Goal: Task Accomplishment & Management: Complete application form

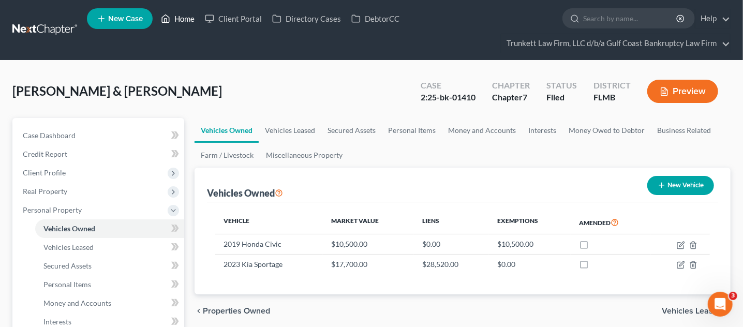
click at [187, 20] on link "Home" at bounding box center [178, 18] width 44 height 19
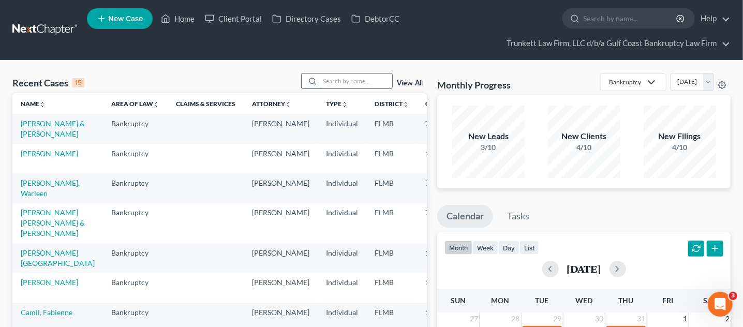
click at [328, 78] on input "search" at bounding box center [356, 80] width 72 height 15
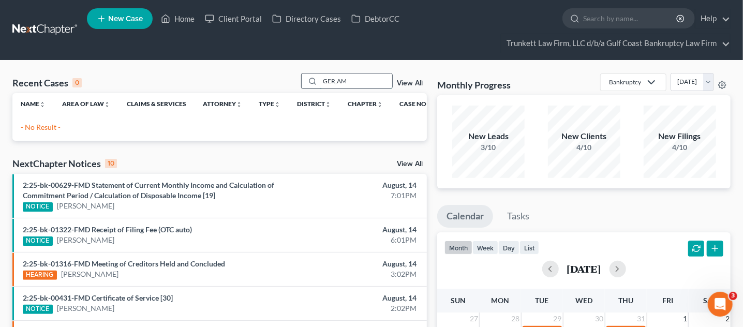
drag, startPoint x: 337, startPoint y: 80, endPoint x: 350, endPoint y: 81, distance: 13.0
click at [350, 81] on input "GER,AM" at bounding box center [356, 80] width 72 height 15
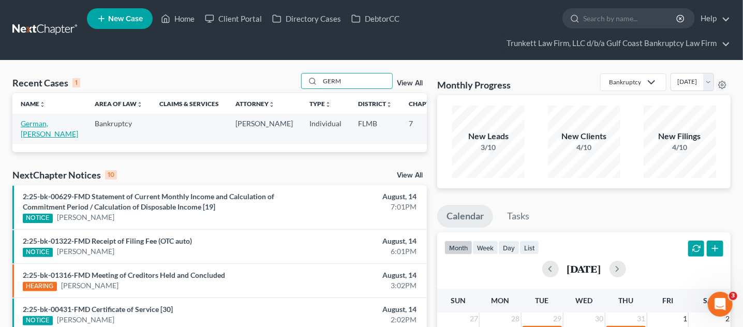
type input "GERM"
click at [26, 131] on link "German, [PERSON_NAME]" at bounding box center [49, 128] width 57 height 19
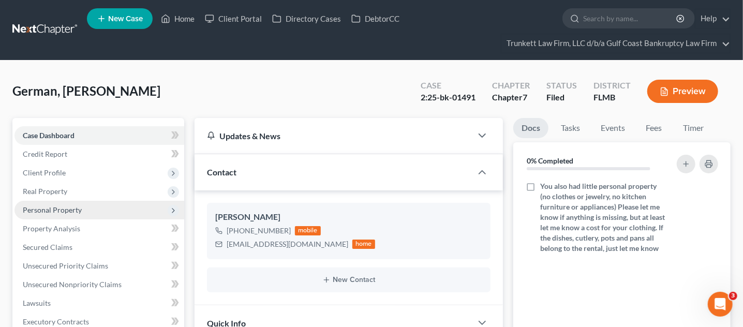
scroll to position [447, 0]
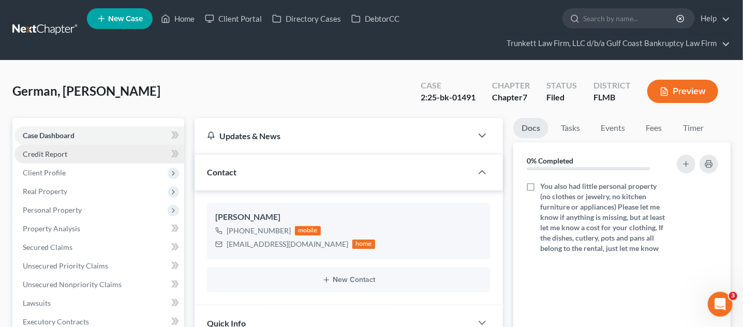
click at [61, 156] on span "Credit Report" at bounding box center [45, 154] width 44 height 9
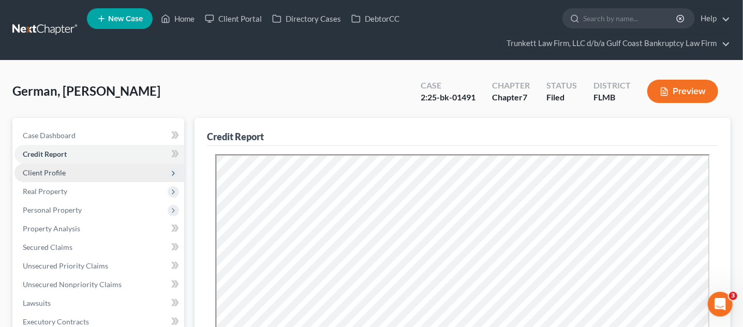
click at [52, 169] on span "Client Profile" at bounding box center [44, 172] width 43 height 9
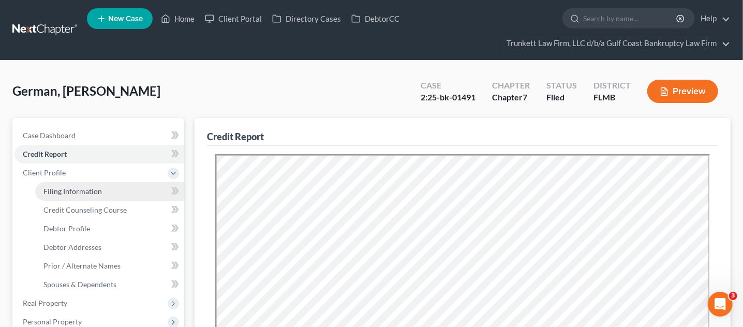
click at [63, 191] on span "Filing Information" at bounding box center [72, 191] width 58 height 9
select select "1"
select select "0"
select select "15"
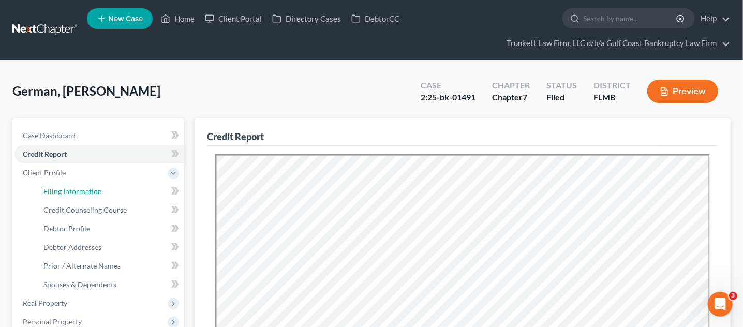
select select "0"
select select "9"
